Goal: Task Accomplishment & Management: Complete application form

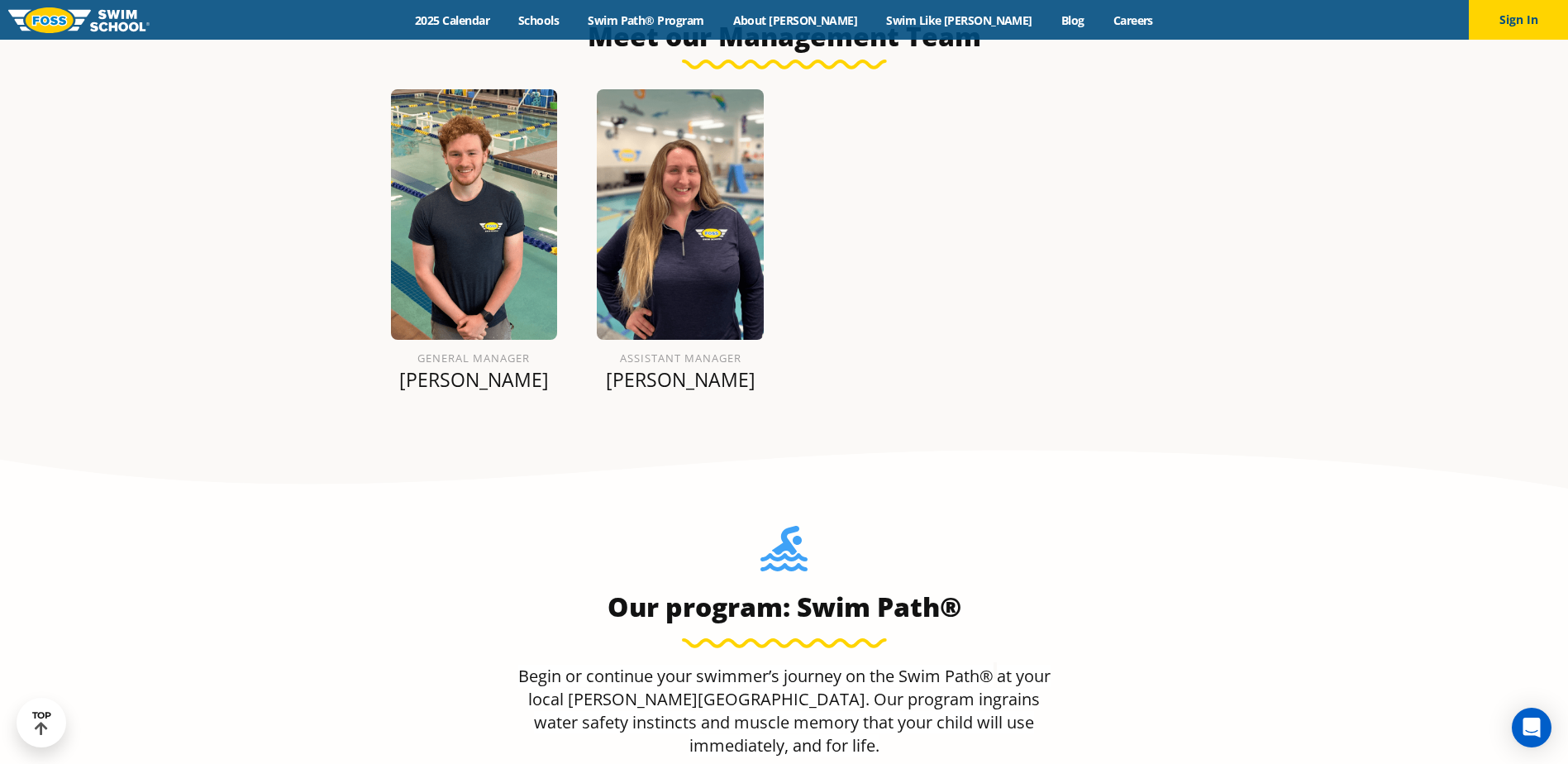
scroll to position [1653, 0]
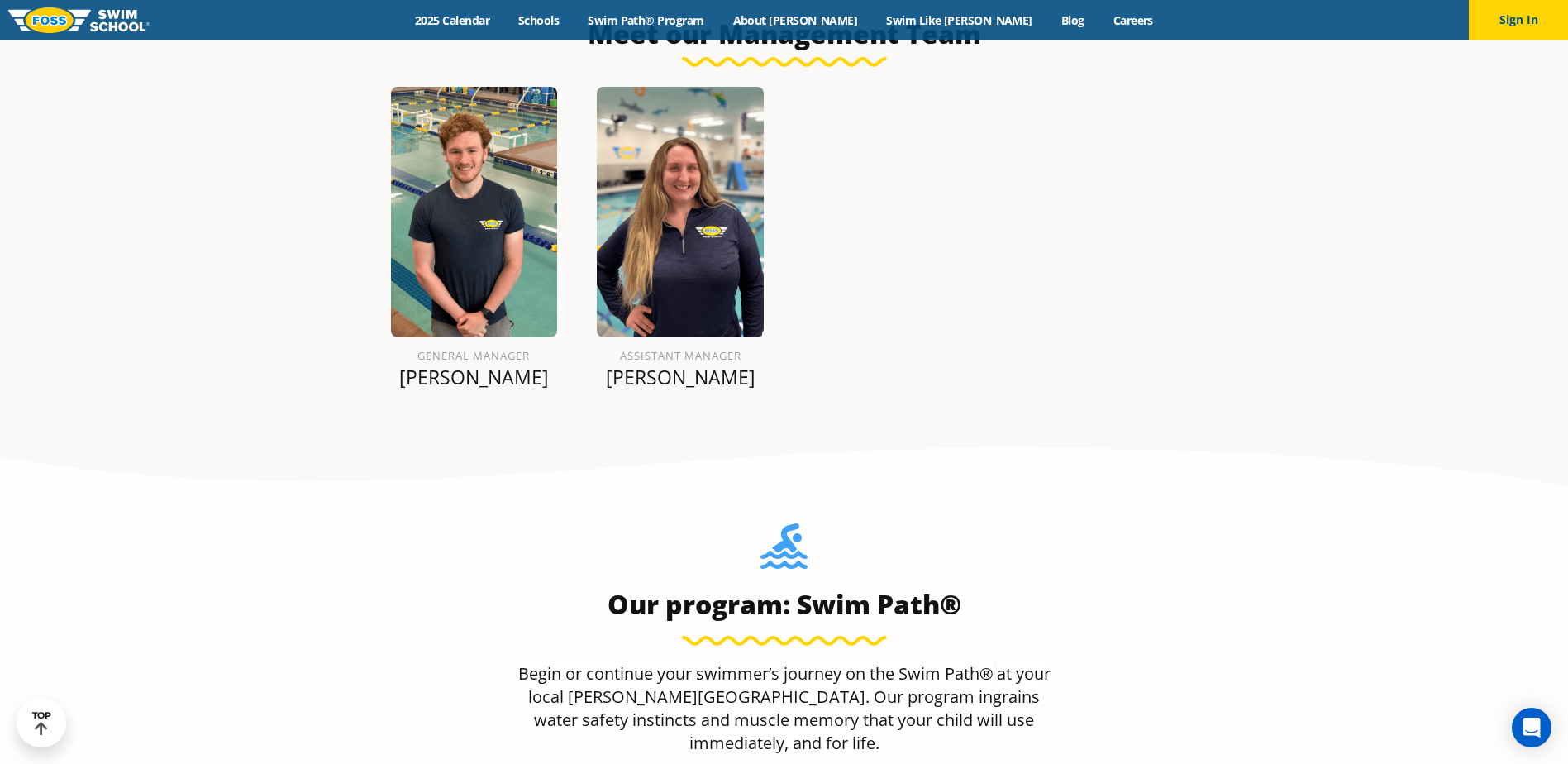
click at [678, 365] on p "[PERSON_NAME]" at bounding box center [680, 376] width 167 height 23
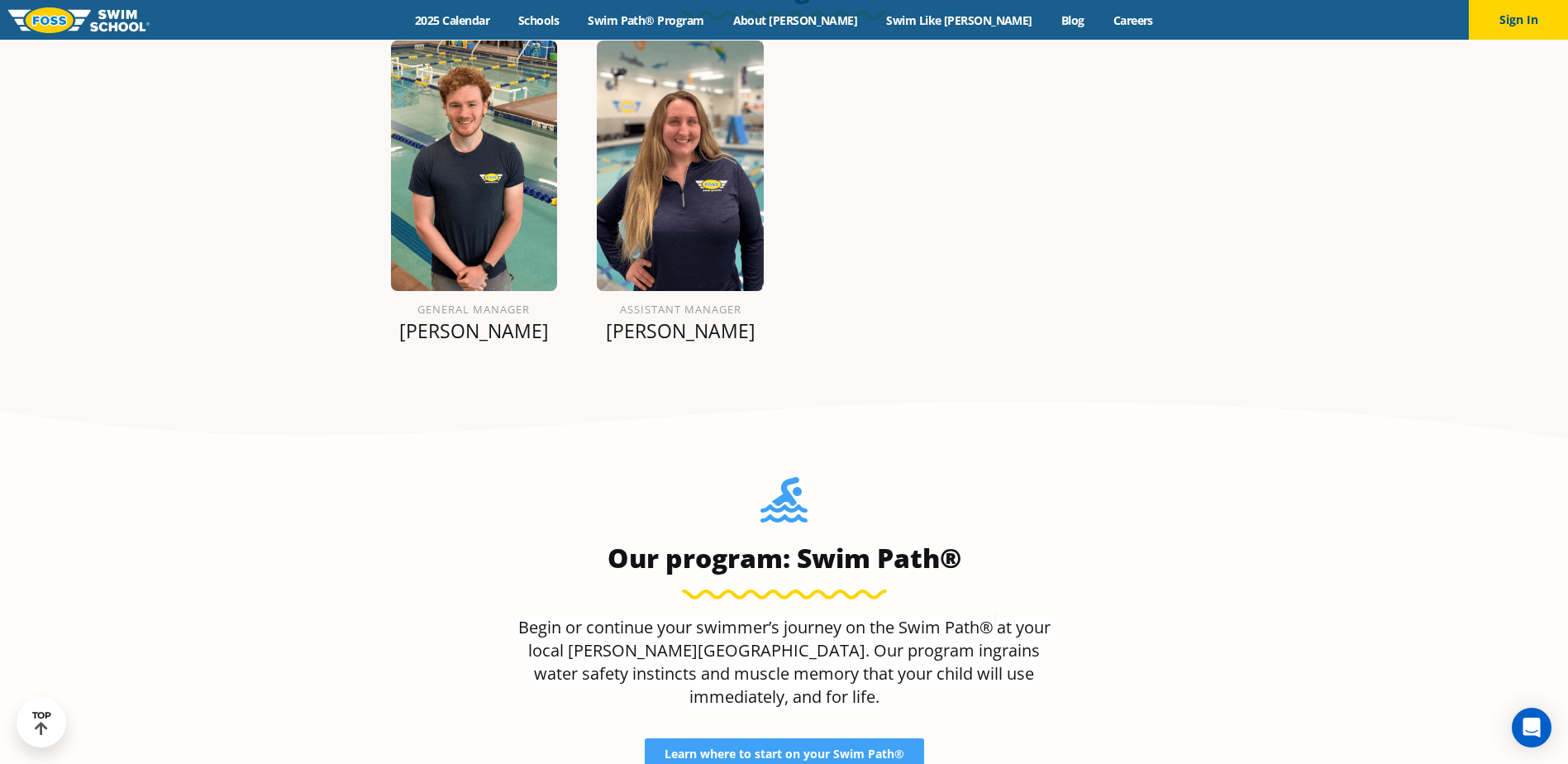
scroll to position [1630, 0]
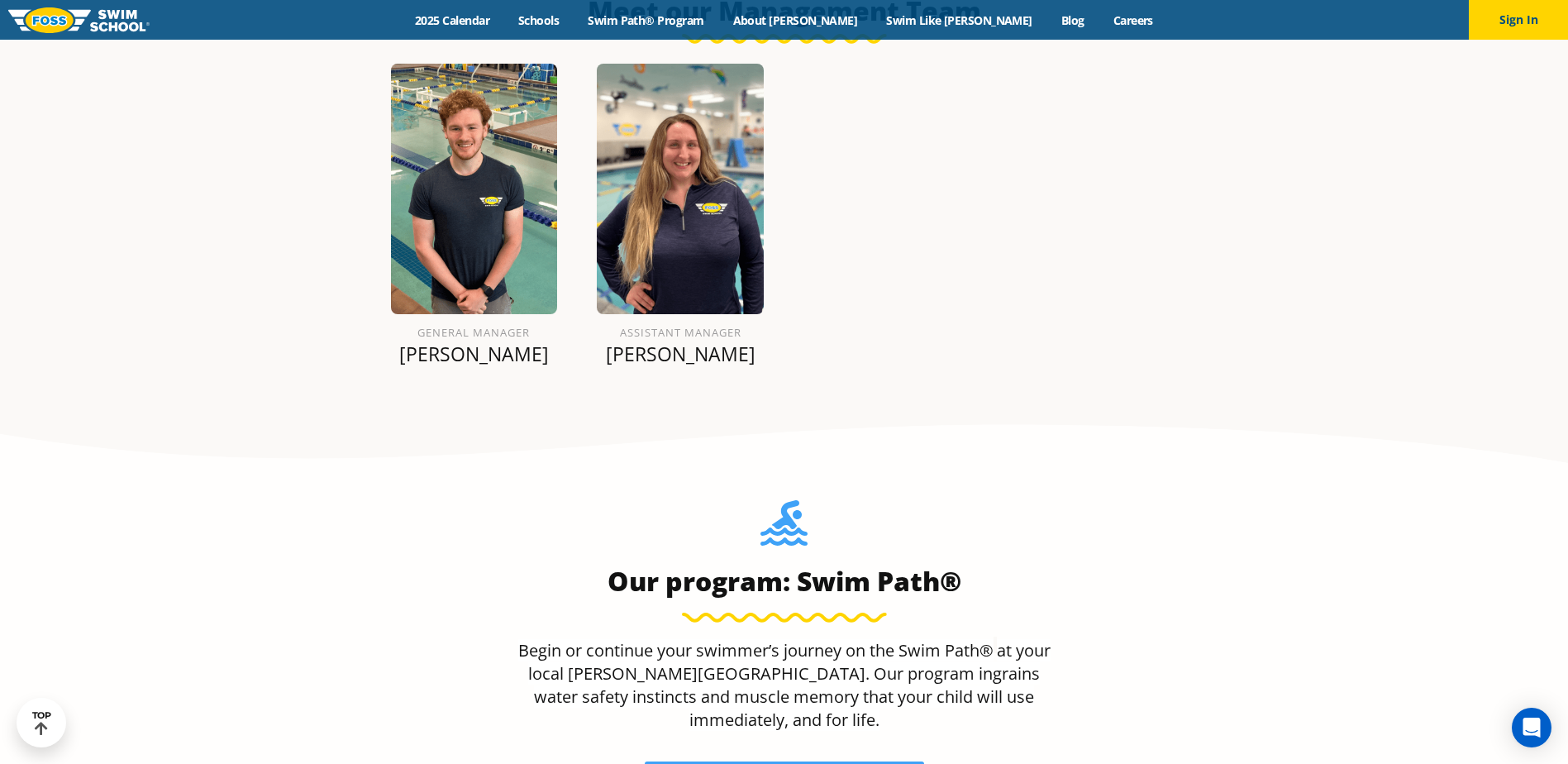
click at [461, 364] on p "[PERSON_NAME]" at bounding box center [474, 353] width 167 height 23
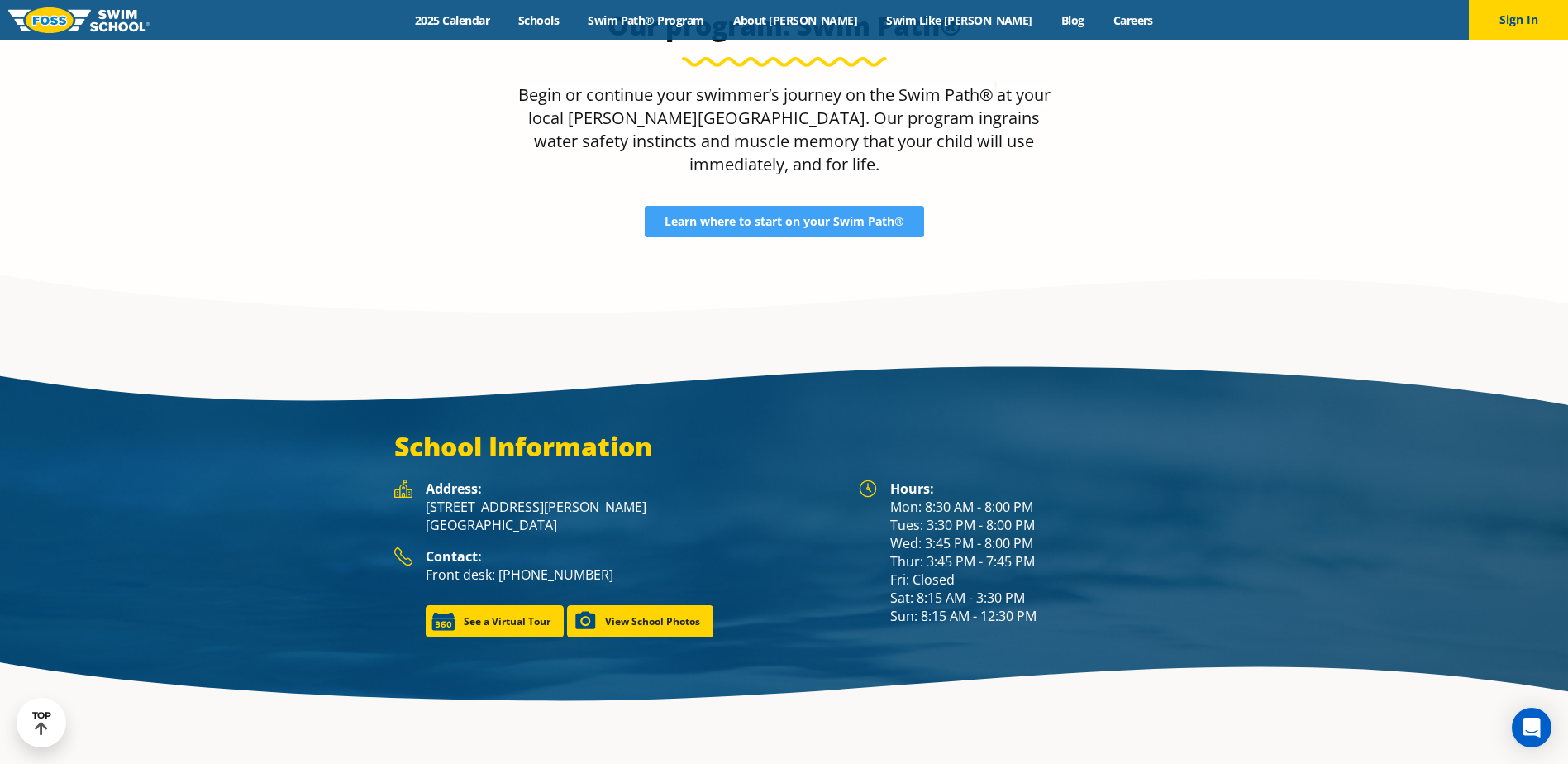
click at [1384, 405] on div "School Information Hours: Mon: 8:30 AM - 8:00 PM Tues: 3:30 PM - 8:00 PM Wed: 3…" at bounding box center [784, 533] width 1568 height 257
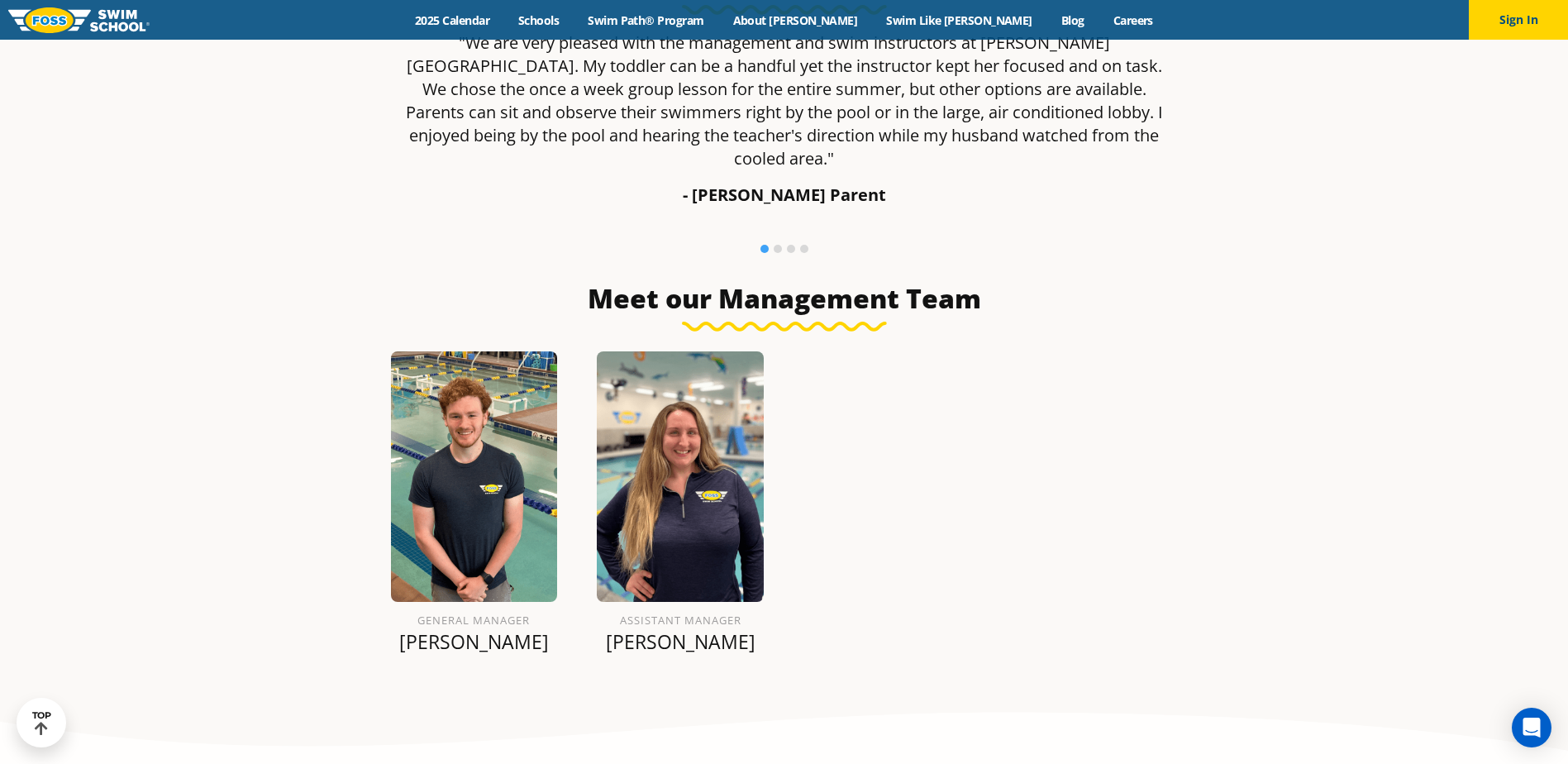
scroll to position [1108, 0]
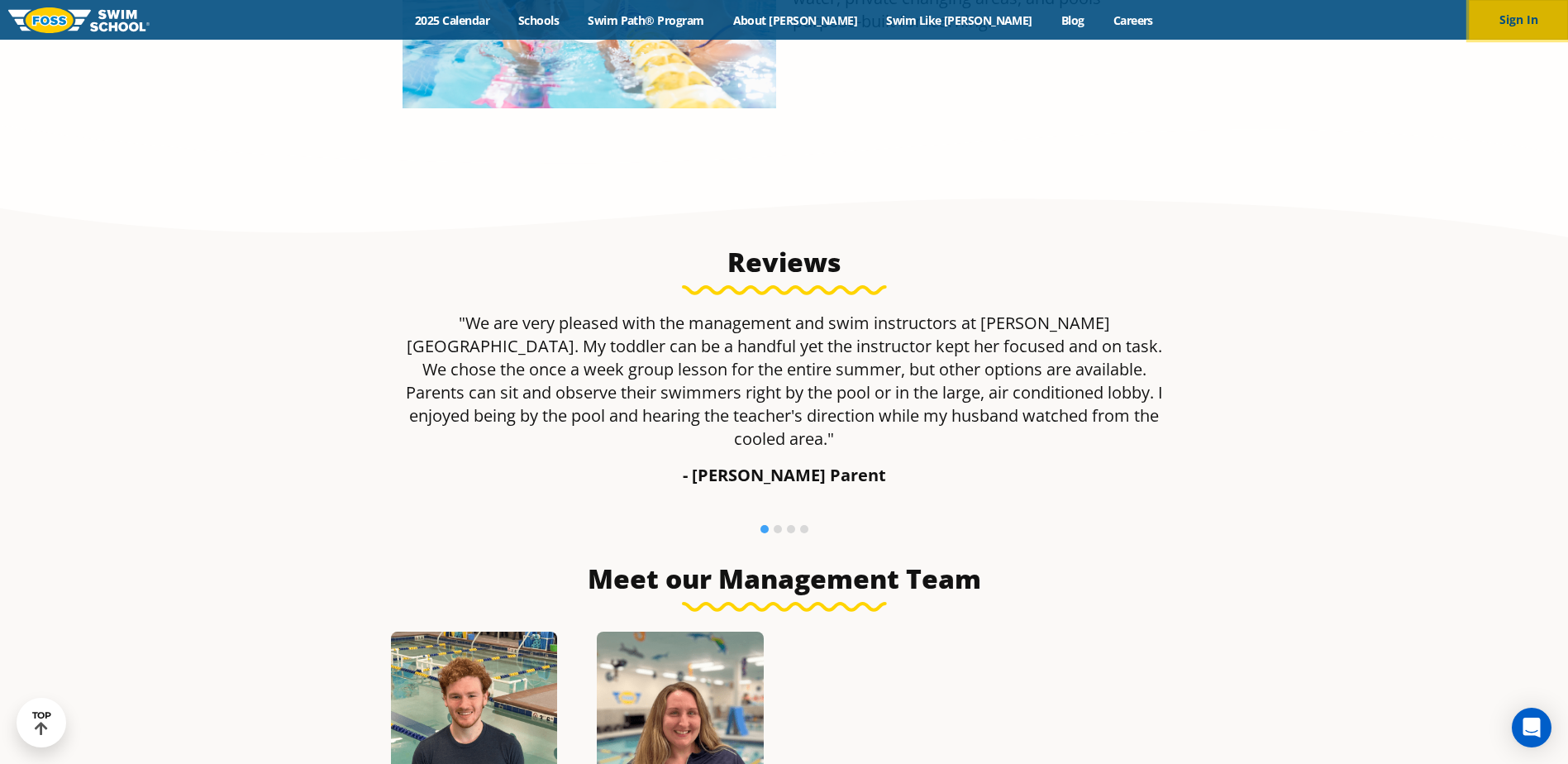
click at [1530, 17] on button "Sign In" at bounding box center [1517, 20] width 99 height 40
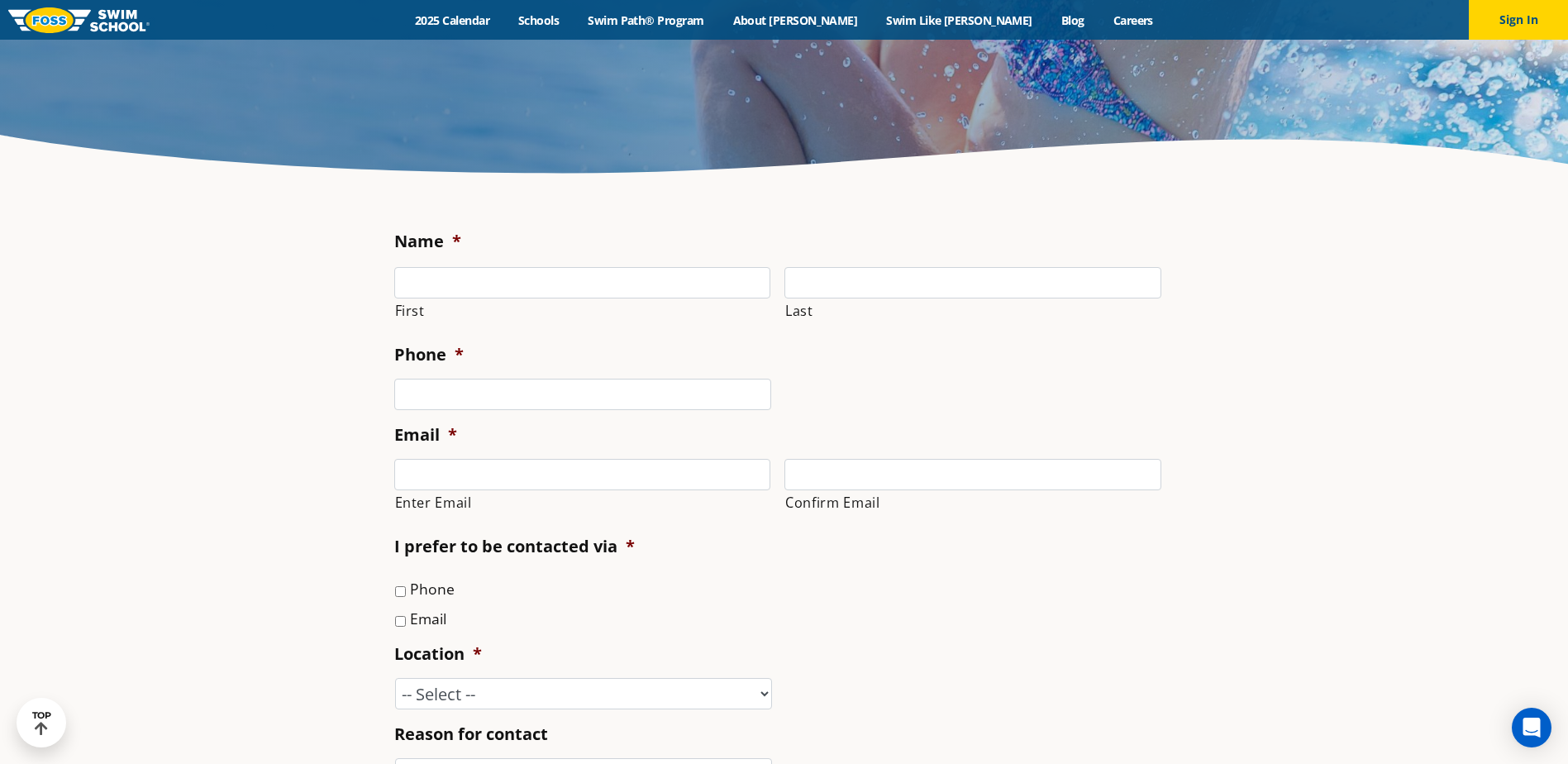
scroll to position [661, 0]
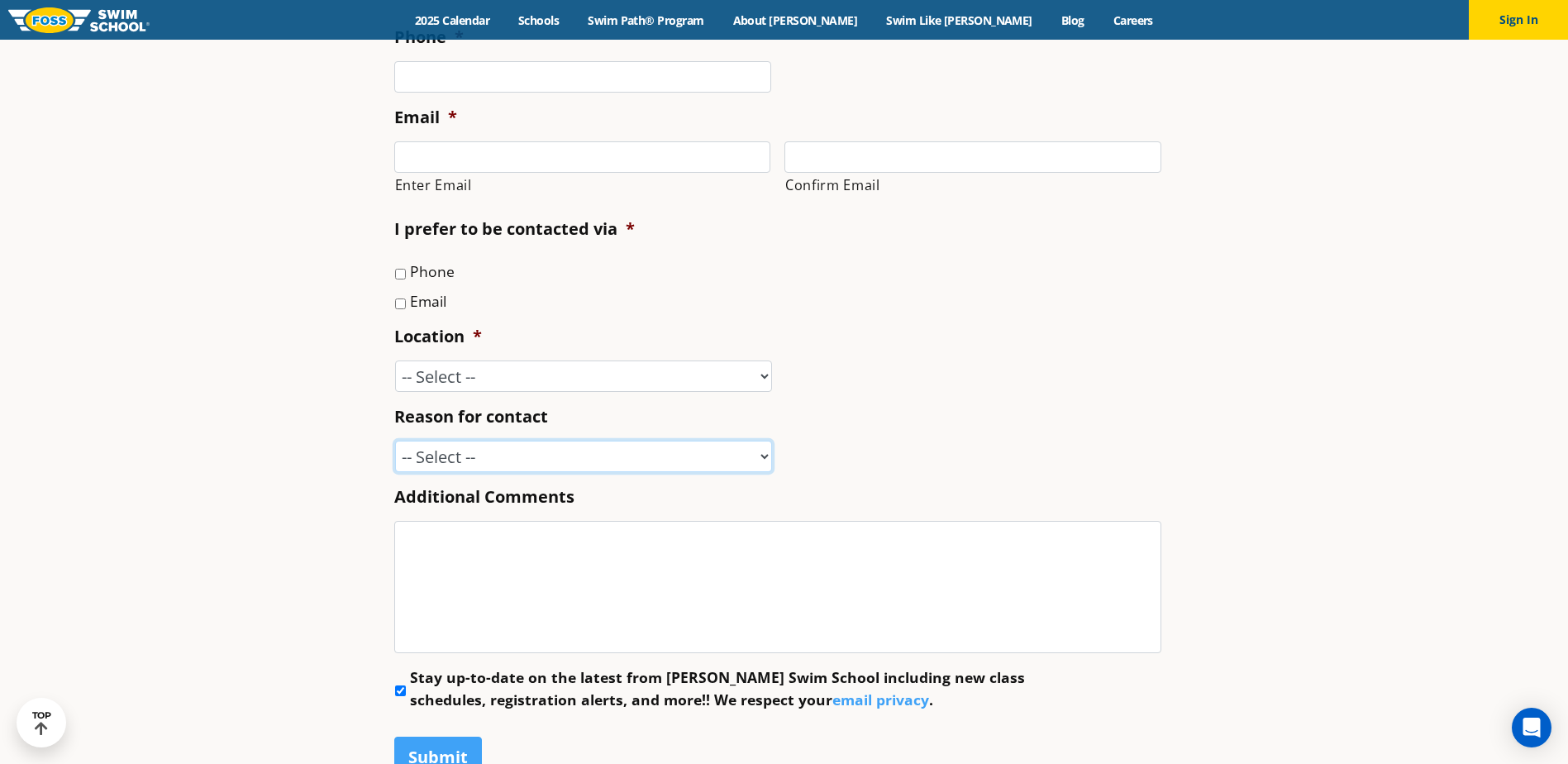
click at [548, 453] on select "-- Select -- Enrollment issue Program question What level is best for my child?…" at bounding box center [583, 455] width 377 height 31
click at [1045, 392] on div "-- Select -- [GEOGRAPHIC_DATA], [GEOGRAPHIC_DATA] [GEOGRAPHIC_DATA] [GEOGRAPHIC…" at bounding box center [777, 375] width 767 height 31
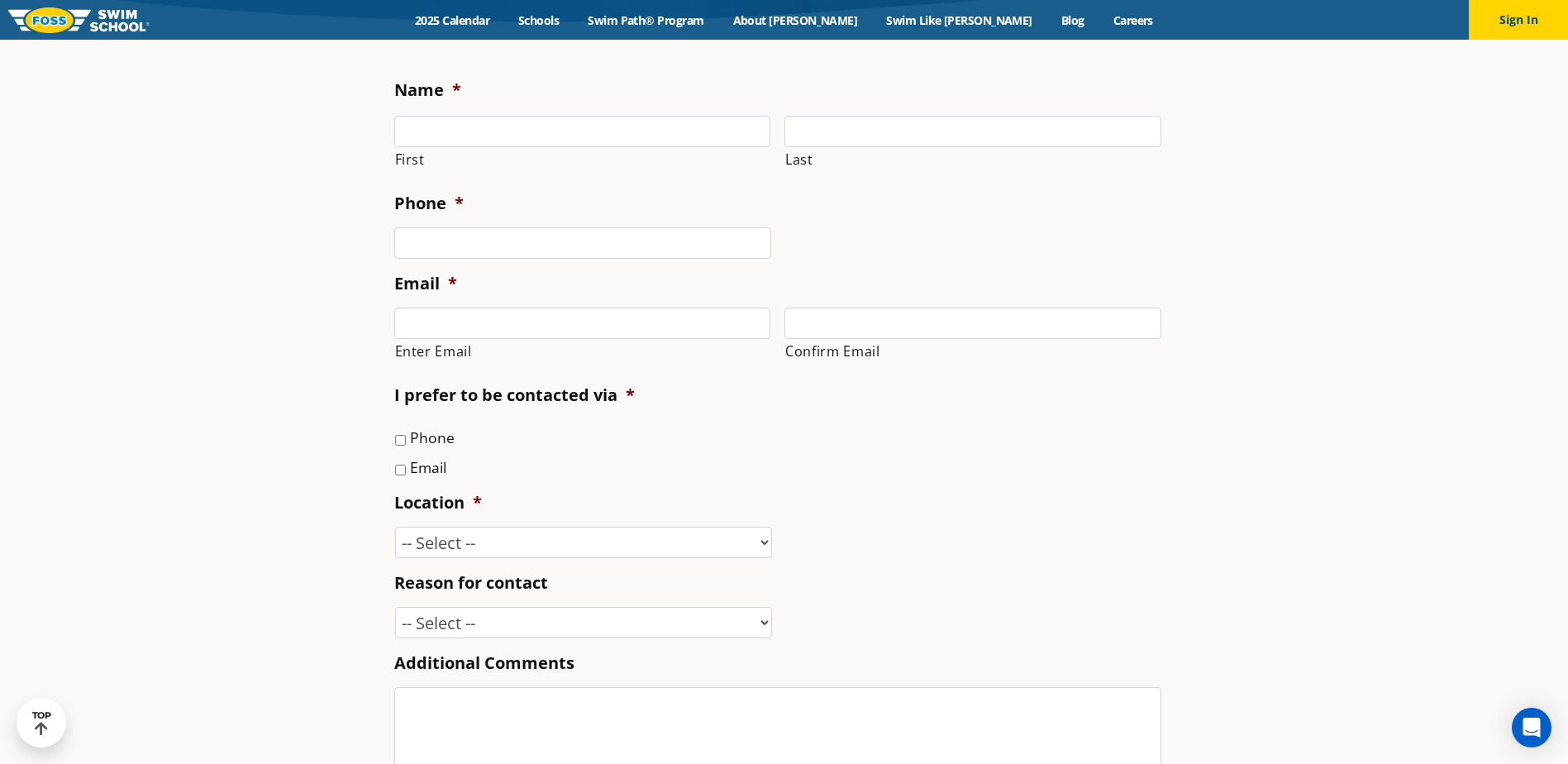
scroll to position [331, 0]
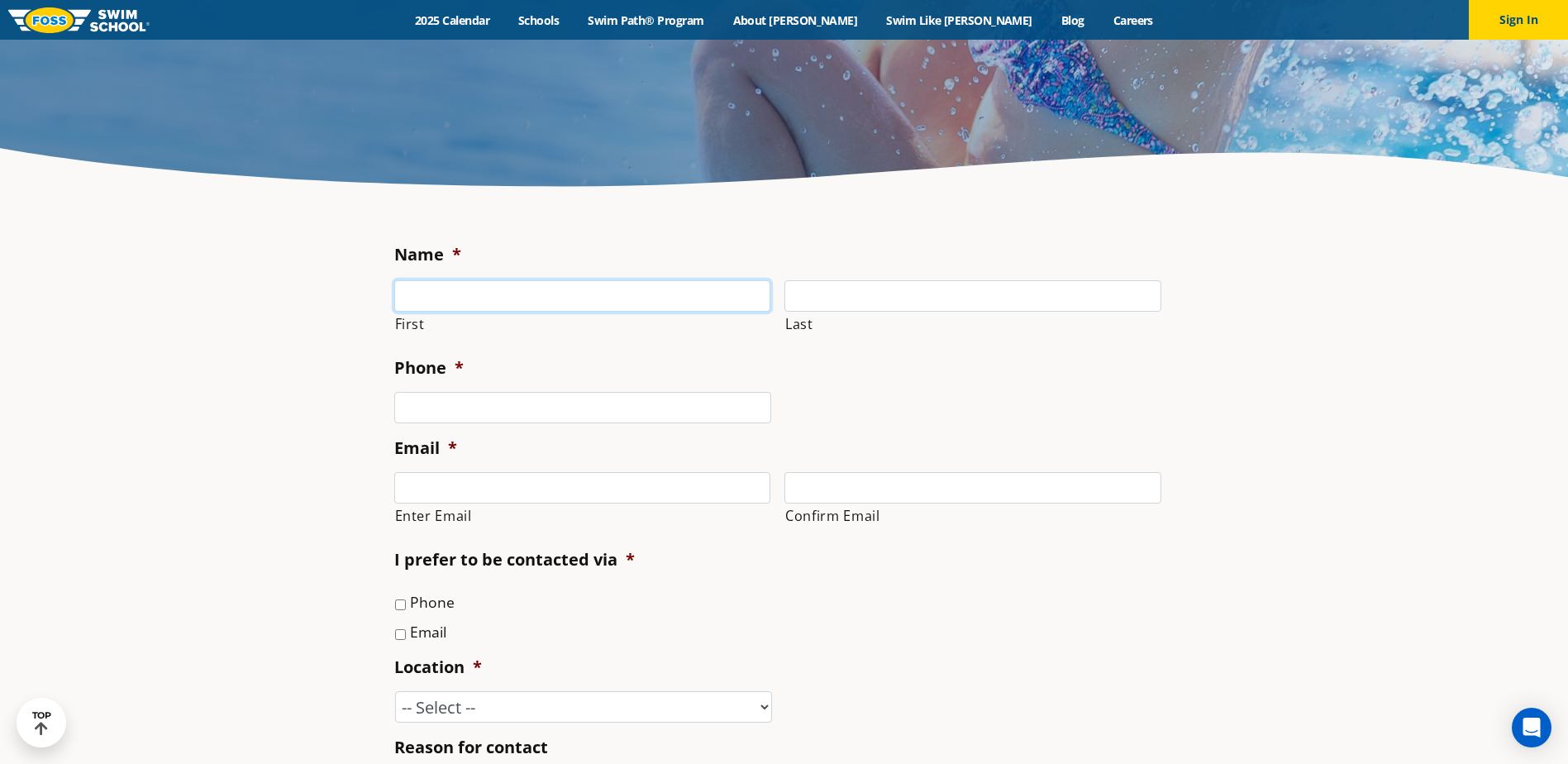
click at [530, 292] on input "First" at bounding box center [582, 295] width 377 height 31
type input "[PERSON_NAME]"
type input "[PHONE_NUMBER]"
click at [884, 295] on input "[PERSON_NAME]" at bounding box center [972, 295] width 377 height 31
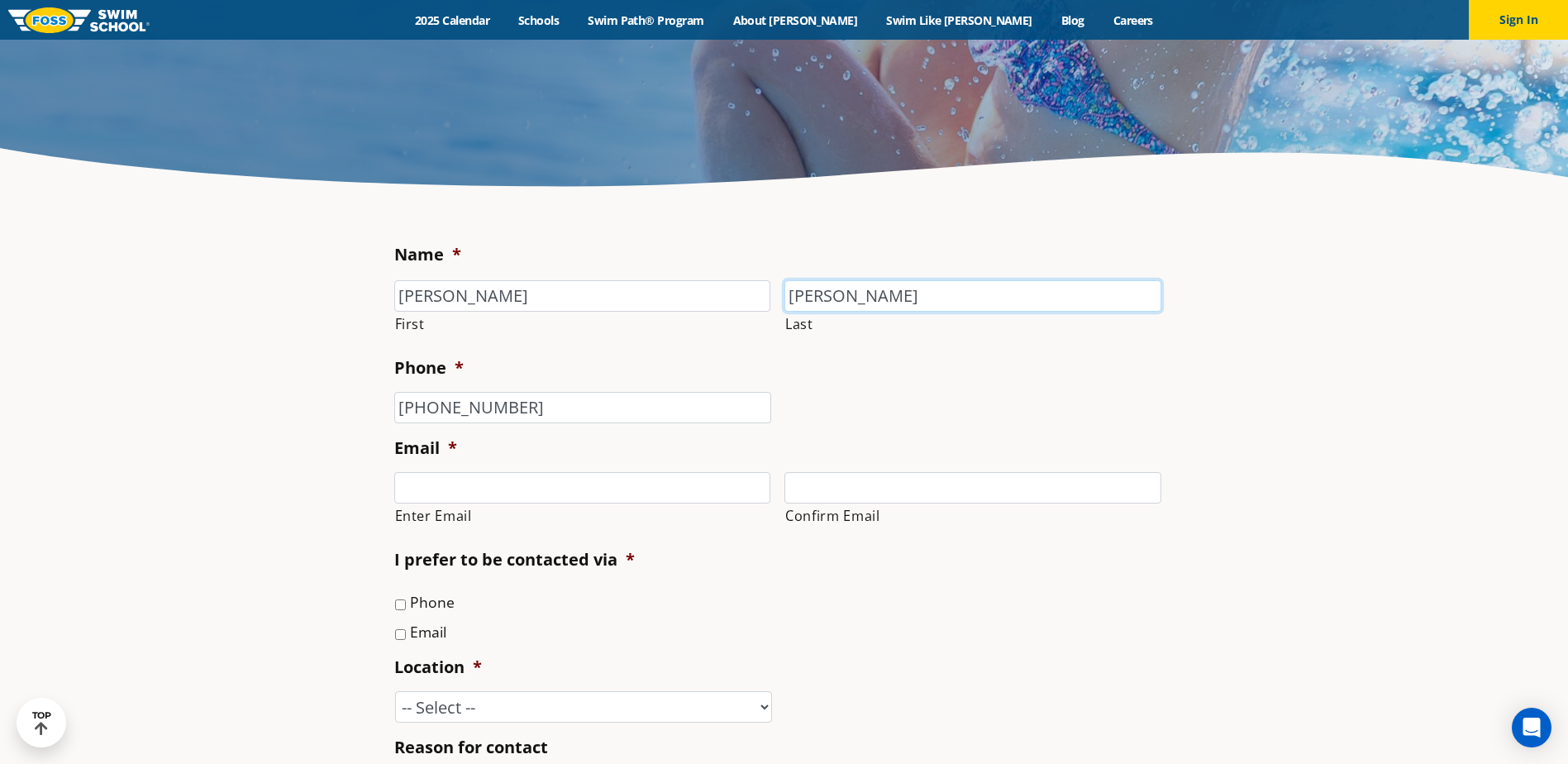
type input "[PERSON_NAME]"
click at [1339, 347] on section "Name * [PERSON_NAME] First [PERSON_NAME] Last Phone * [PHONE_NUMBER] Email * En…" at bounding box center [784, 699] width 1568 height 989
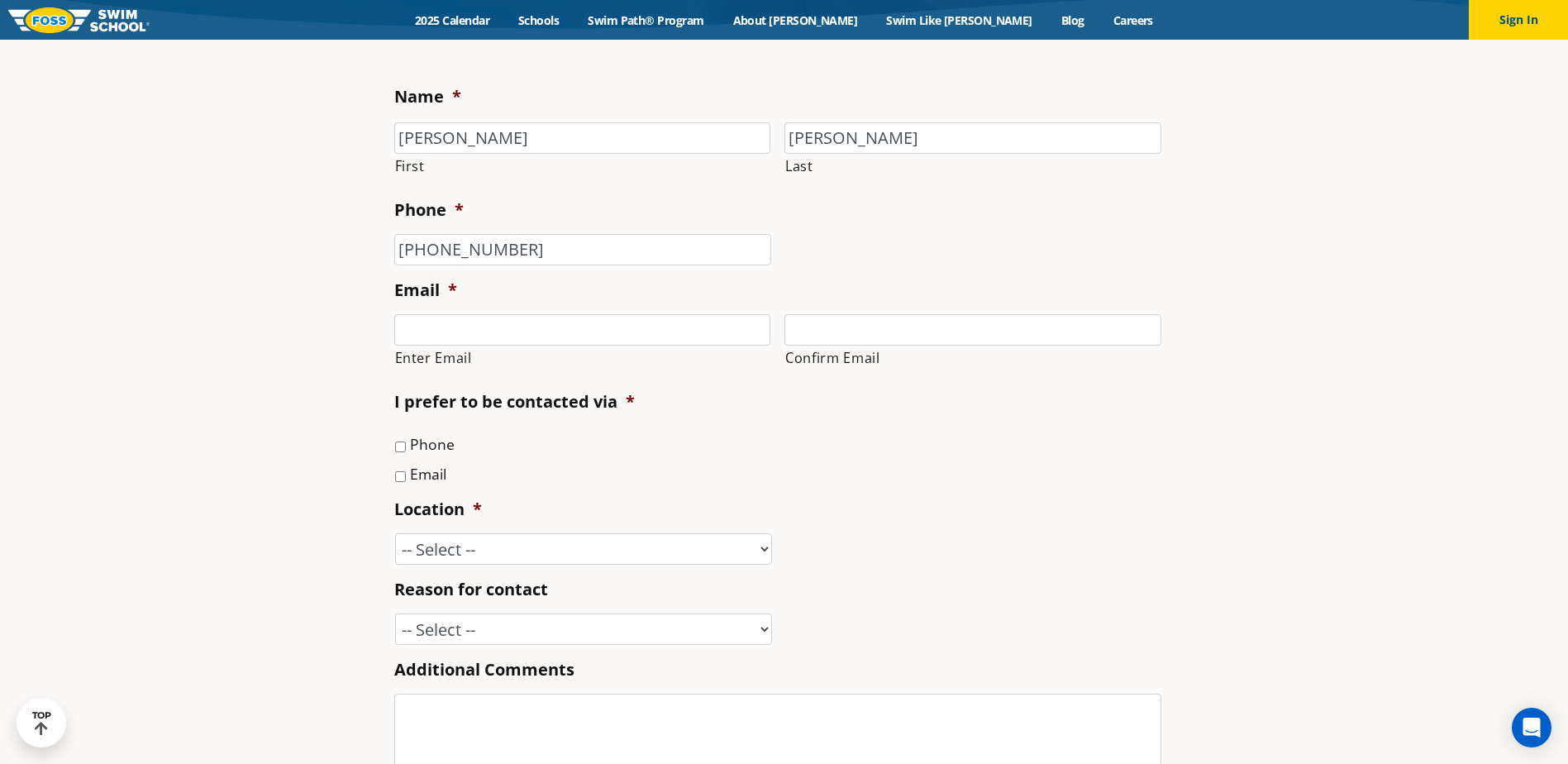
scroll to position [496, 0]
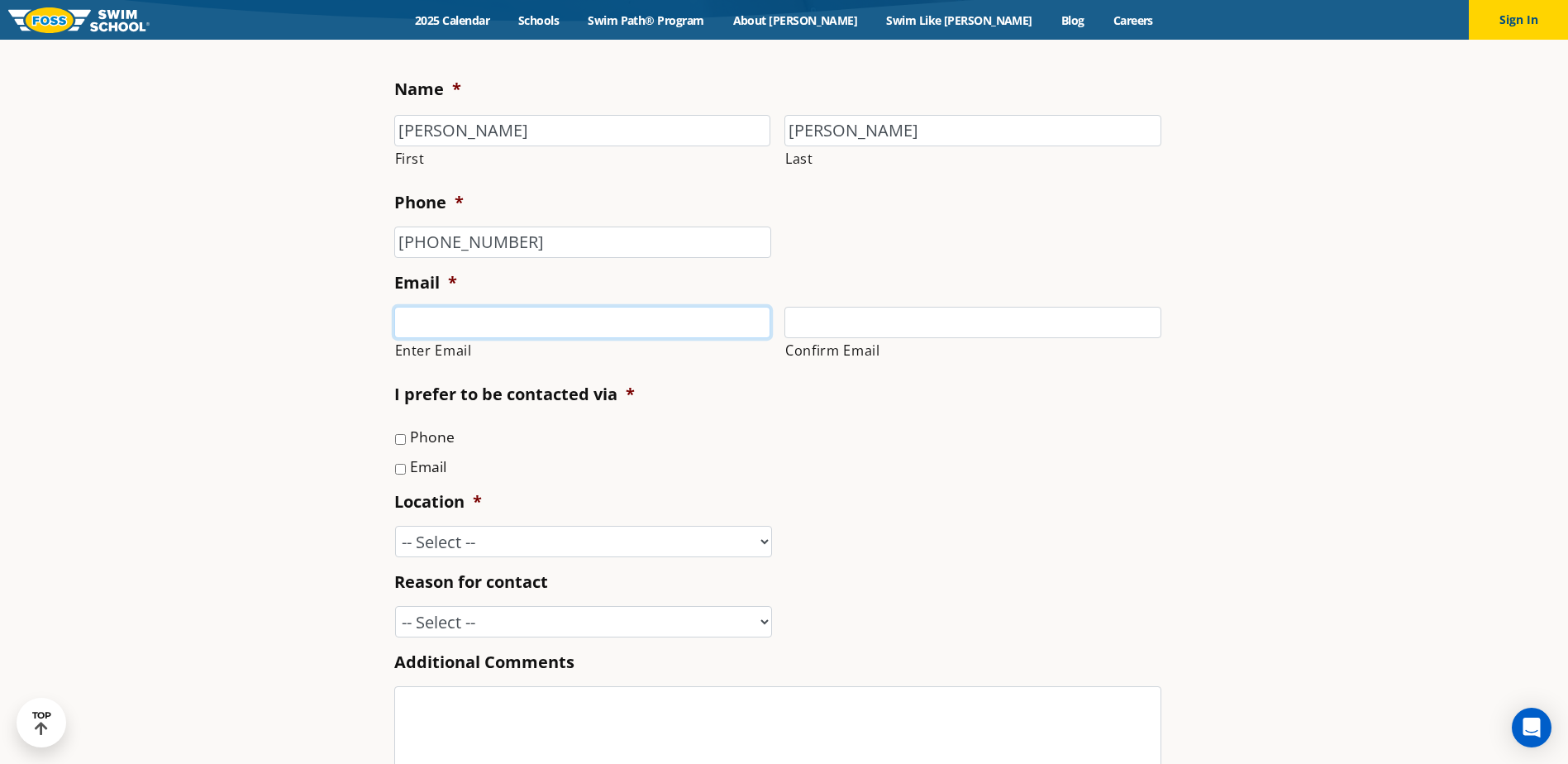
click at [560, 322] on input "Enter Email" at bounding box center [582, 322] width 377 height 31
type input "[PERSON_NAME][EMAIL_ADDRESS][PERSON_NAME][PERSON_NAME][DOMAIN_NAME]"
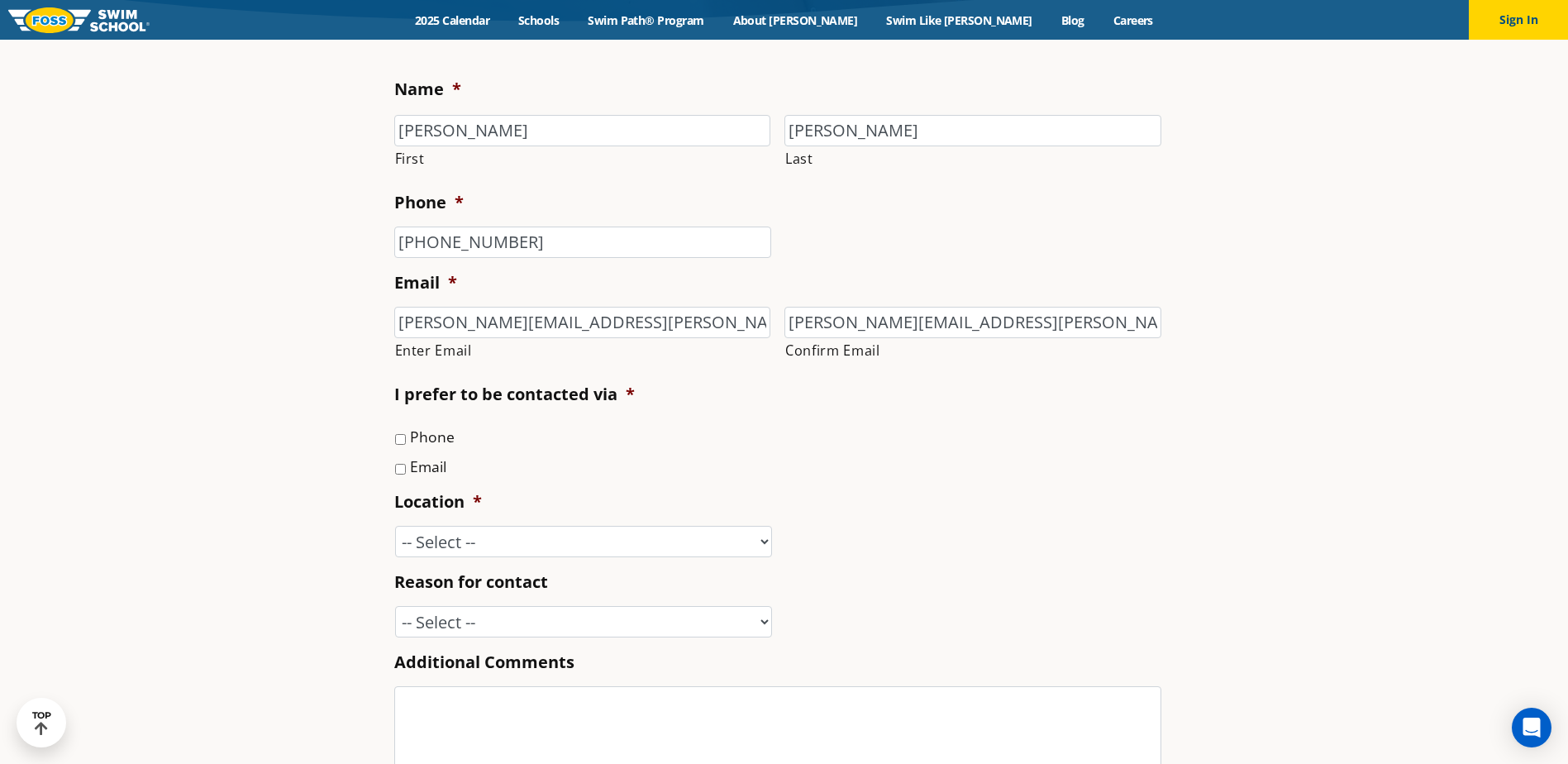
click at [1021, 483] on ul "Name * [PERSON_NAME] First [PERSON_NAME] Last Phone * [PHONE_NUMBER] Email * [P…" at bounding box center [784, 476] width 780 height 797
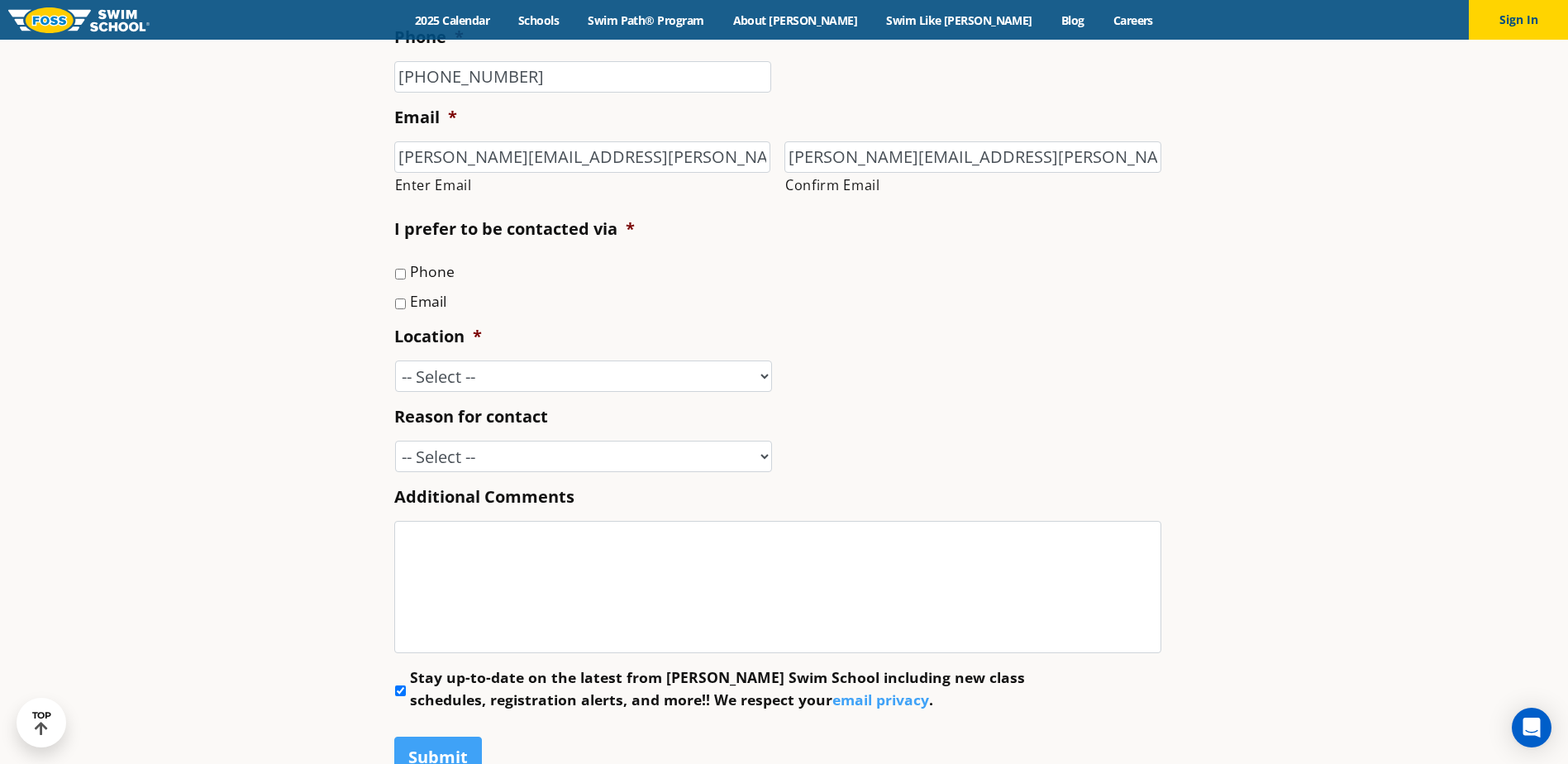
click at [400, 308] on input "Email" at bounding box center [400, 303] width 11 height 11
checkbox input "true"
click at [402, 271] on input "Phone" at bounding box center [400, 274] width 11 height 11
checkbox input "true"
click at [541, 374] on select "-- Select -- [GEOGRAPHIC_DATA], [GEOGRAPHIC_DATA] [GEOGRAPHIC_DATA] [GEOGRAPHIC…" at bounding box center [583, 375] width 377 height 31
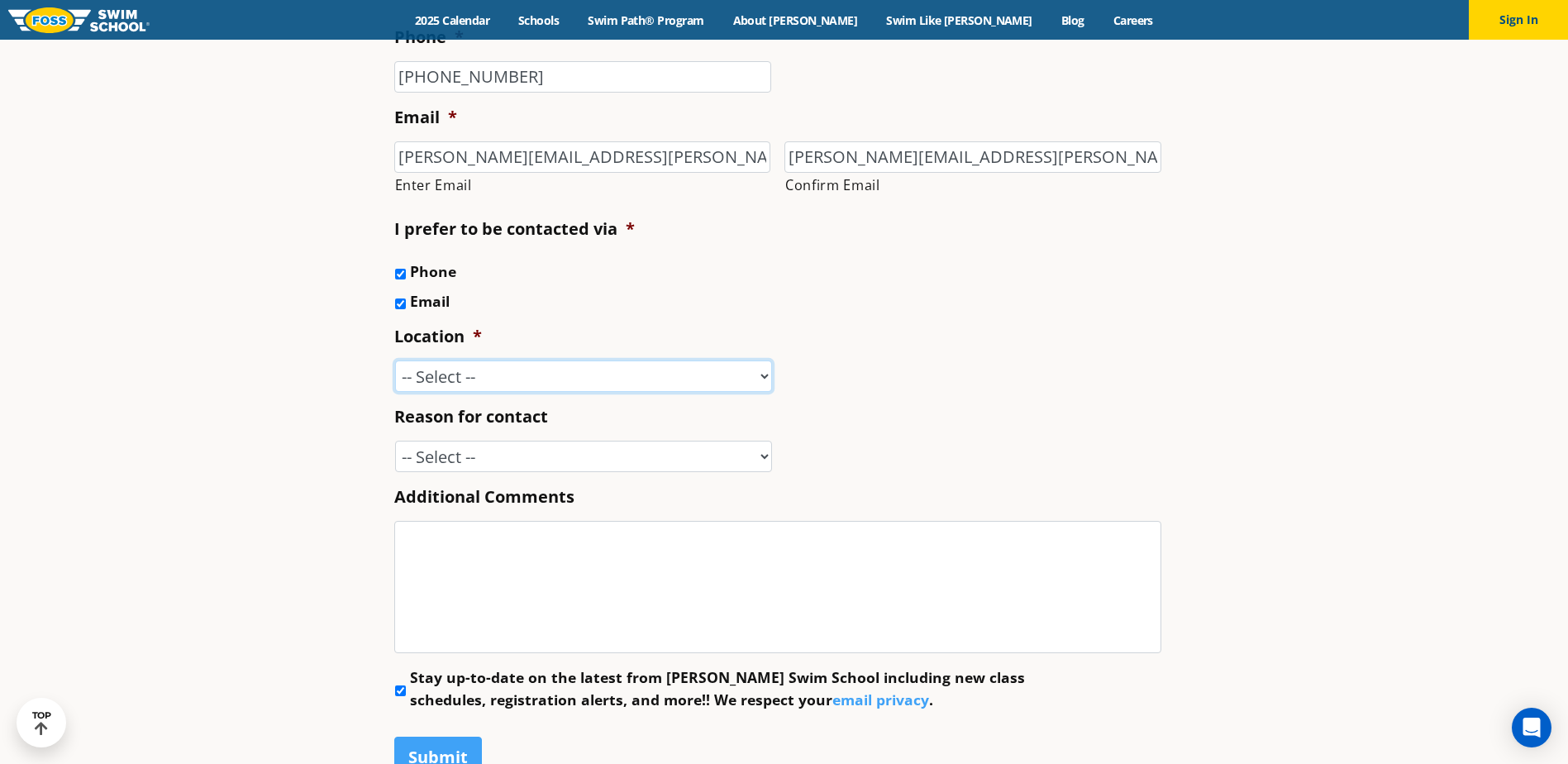
select select "APV"
click at [395, 360] on select "-- Select -- [GEOGRAPHIC_DATA], [GEOGRAPHIC_DATA] [GEOGRAPHIC_DATA] [GEOGRAPHIC…" at bounding box center [583, 375] width 377 height 31
click at [1056, 397] on ul "Name * [PERSON_NAME] First [PERSON_NAME] Last Phone * [PHONE_NUMBER] Email * [P…" at bounding box center [784, 310] width 780 height 797
click at [541, 460] on select "-- Select -- Enrollment issue Program question What level is best for my child?…" at bounding box center [583, 455] width 377 height 31
click at [957, 434] on li "Reason for contact -- Select -- Enrollment issue Program question What level is…" at bounding box center [784, 438] width 780 height 67
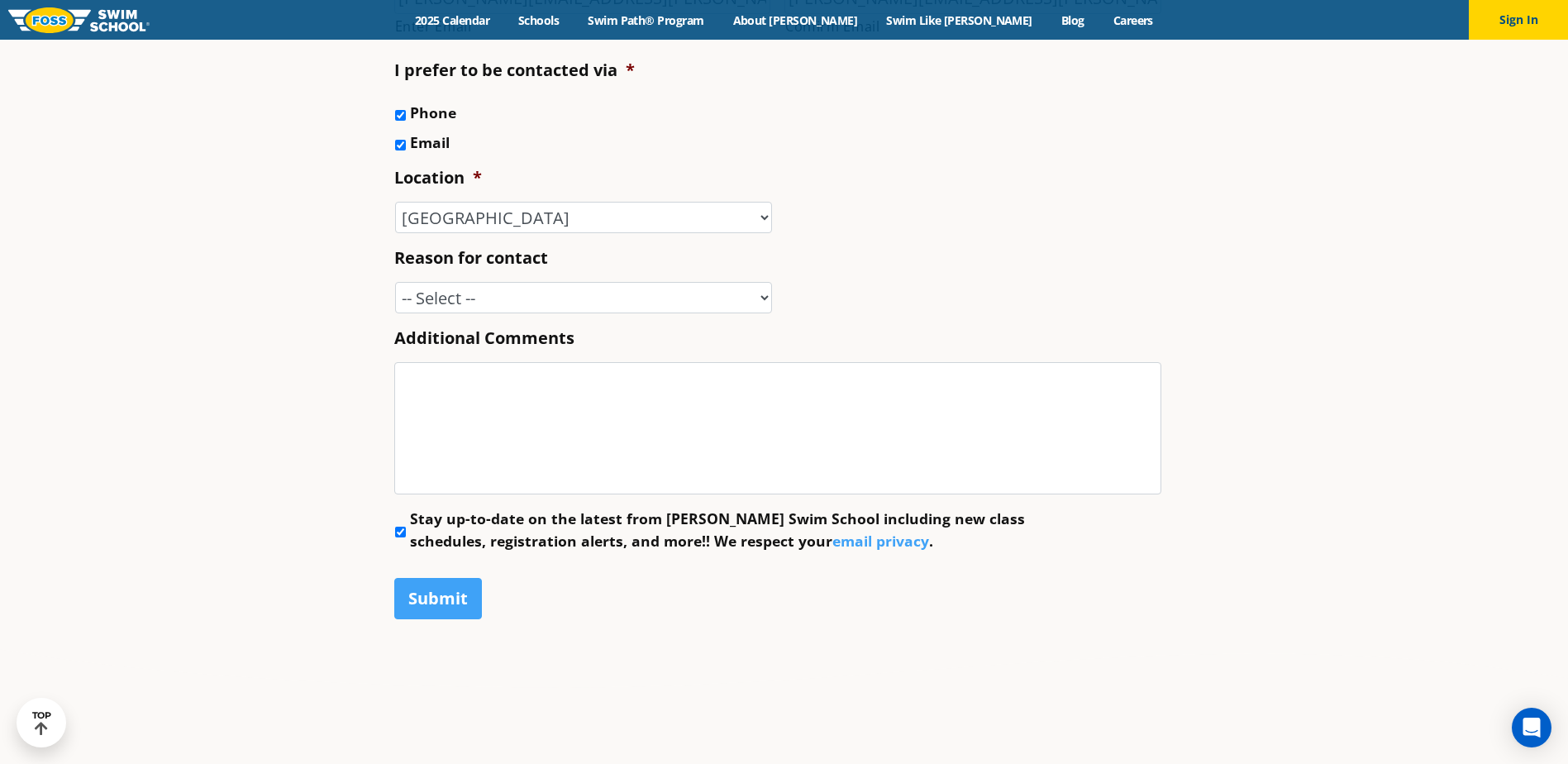
scroll to position [826, 0]
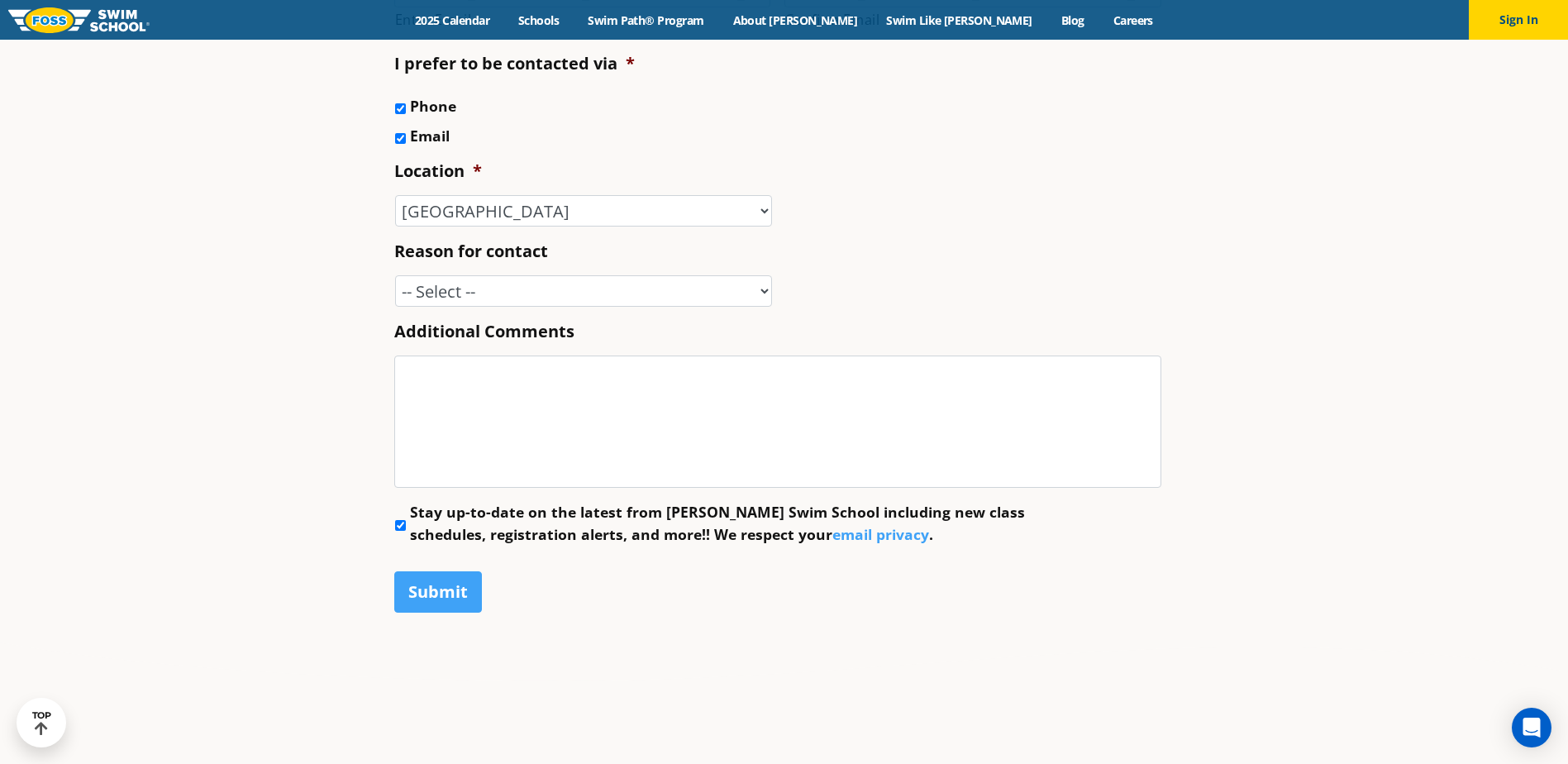
click at [397, 526] on input "Stay up-to-date on the latest from [PERSON_NAME] Swim School including new clas…" at bounding box center [400, 525] width 11 height 11
checkbox input "false"
